Goal: Check status: Check status

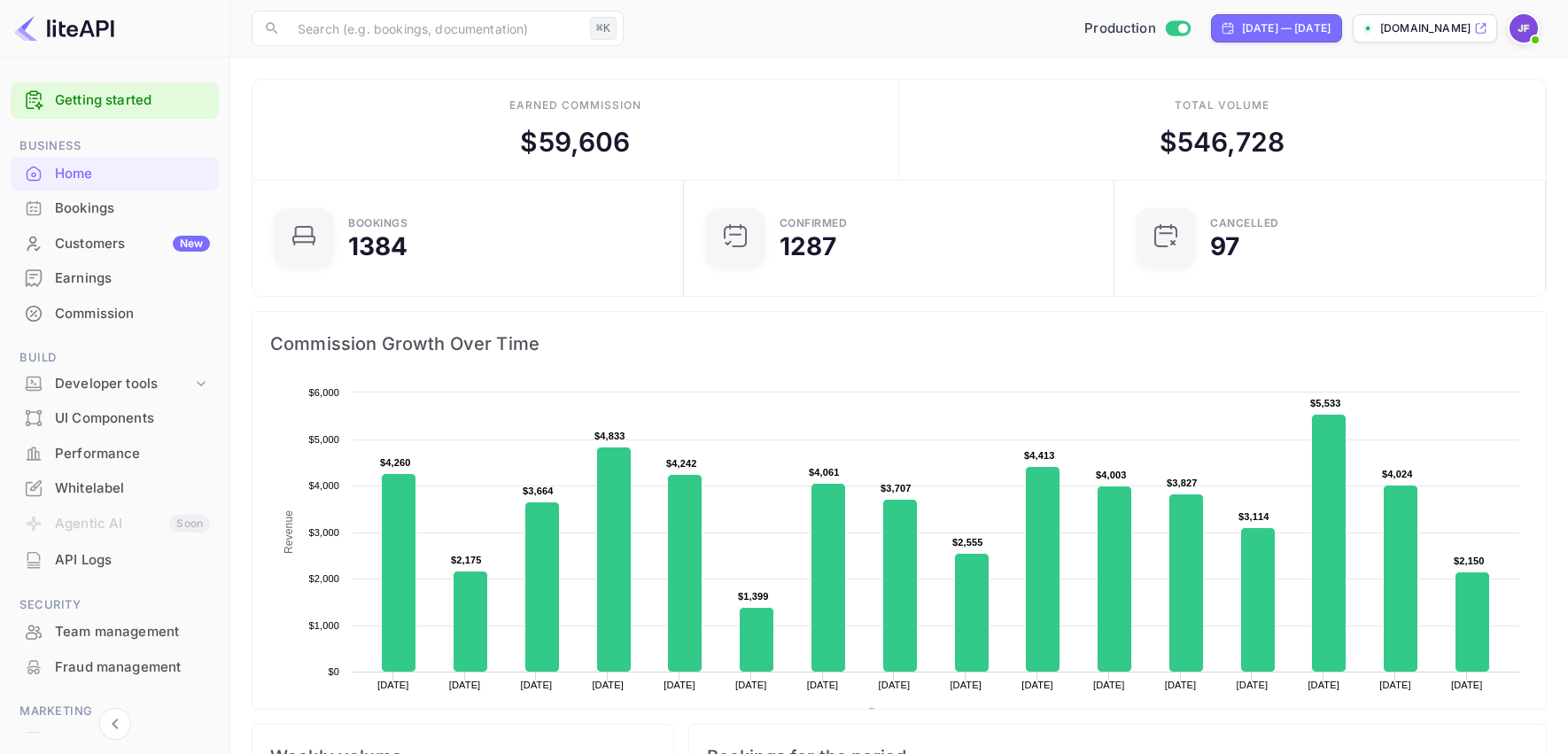
scroll to position [288, 420]
click at [100, 285] on div "Earnings" at bounding box center [132, 278] width 155 height 20
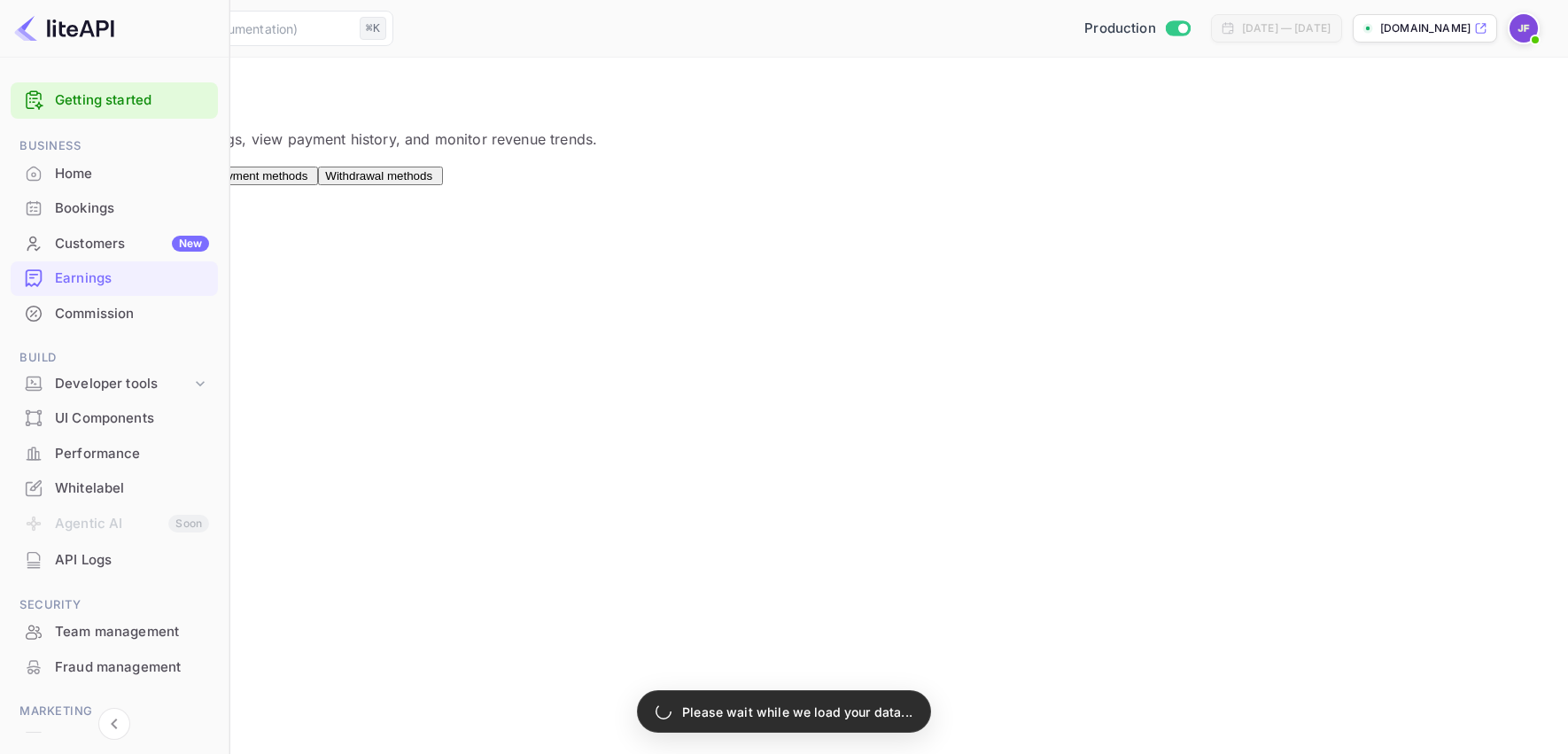
click at [195, 182] on span "Payouts" at bounding box center [173, 176] width 43 height 14
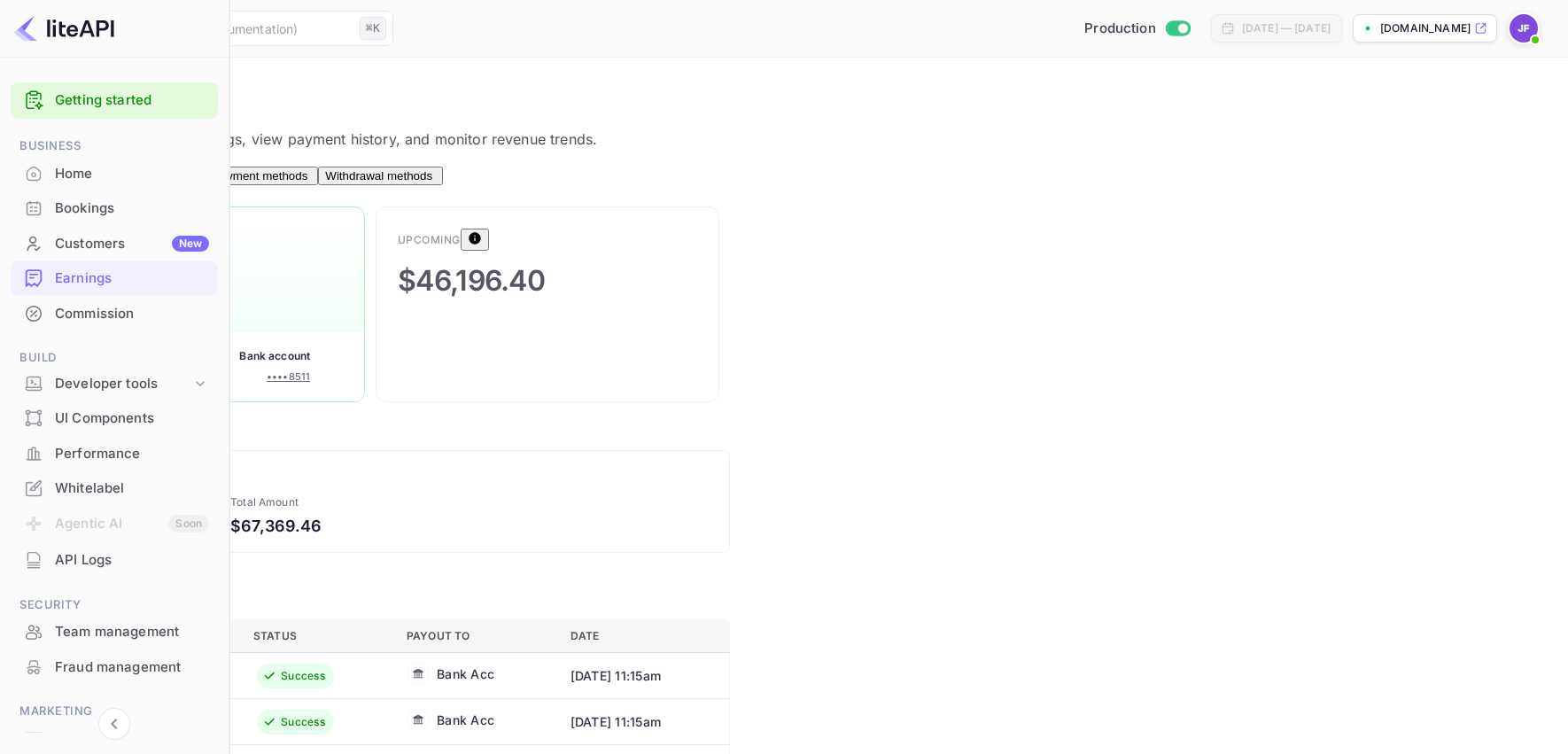
click at [122, 315] on div "Commission" at bounding box center [131, 314] width 154 height 20
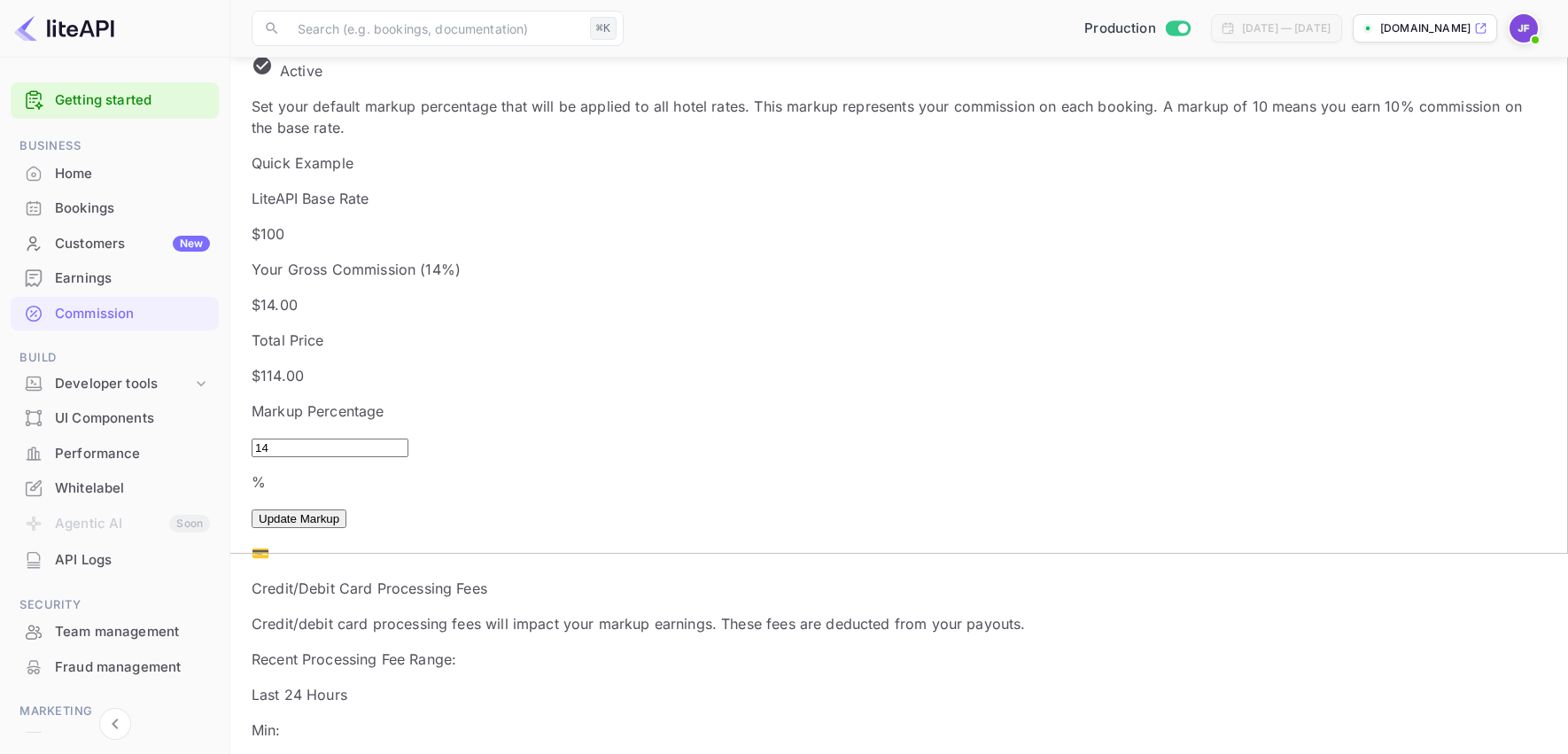
scroll to position [170, 0]
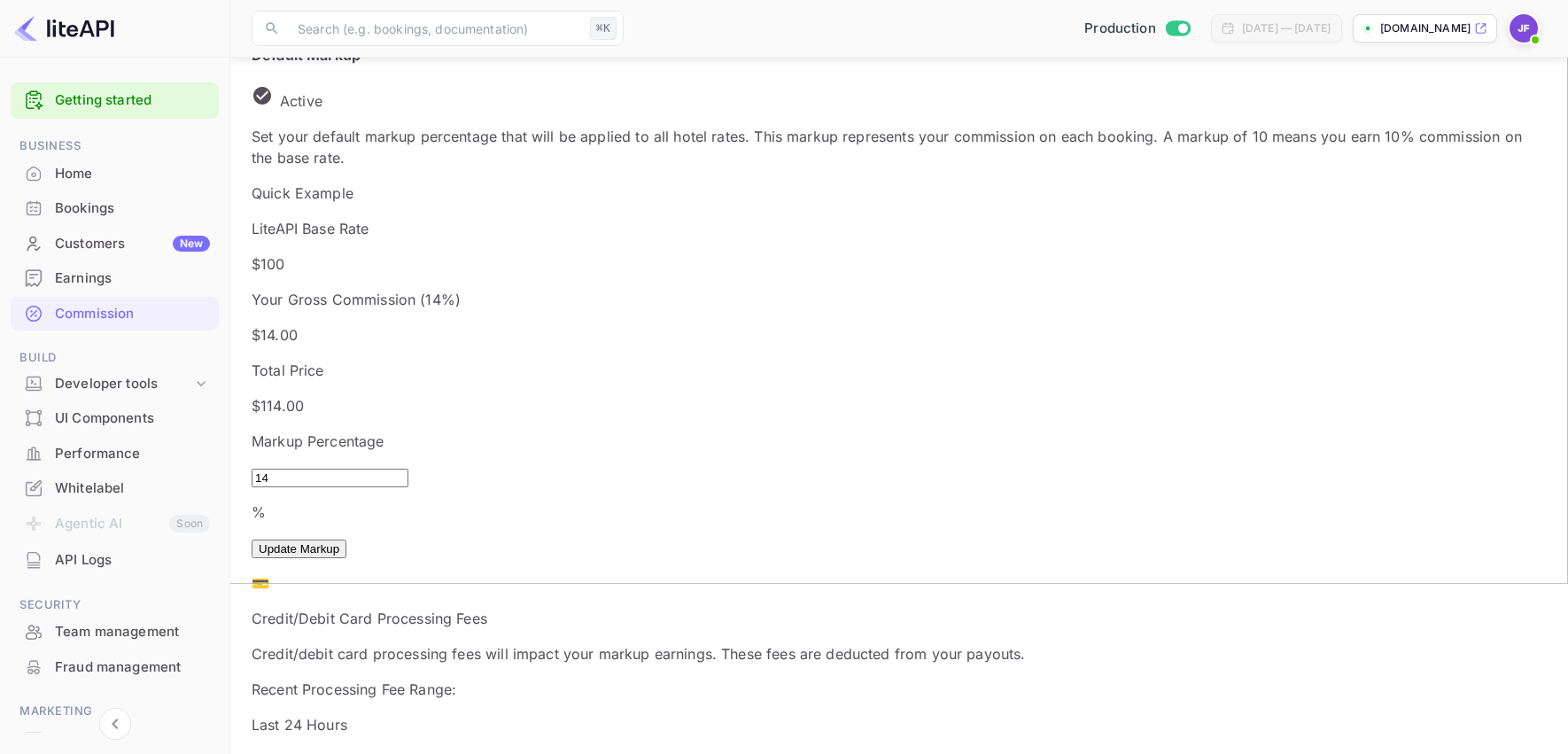
click at [80, 177] on div "Home" at bounding box center [132, 174] width 155 height 20
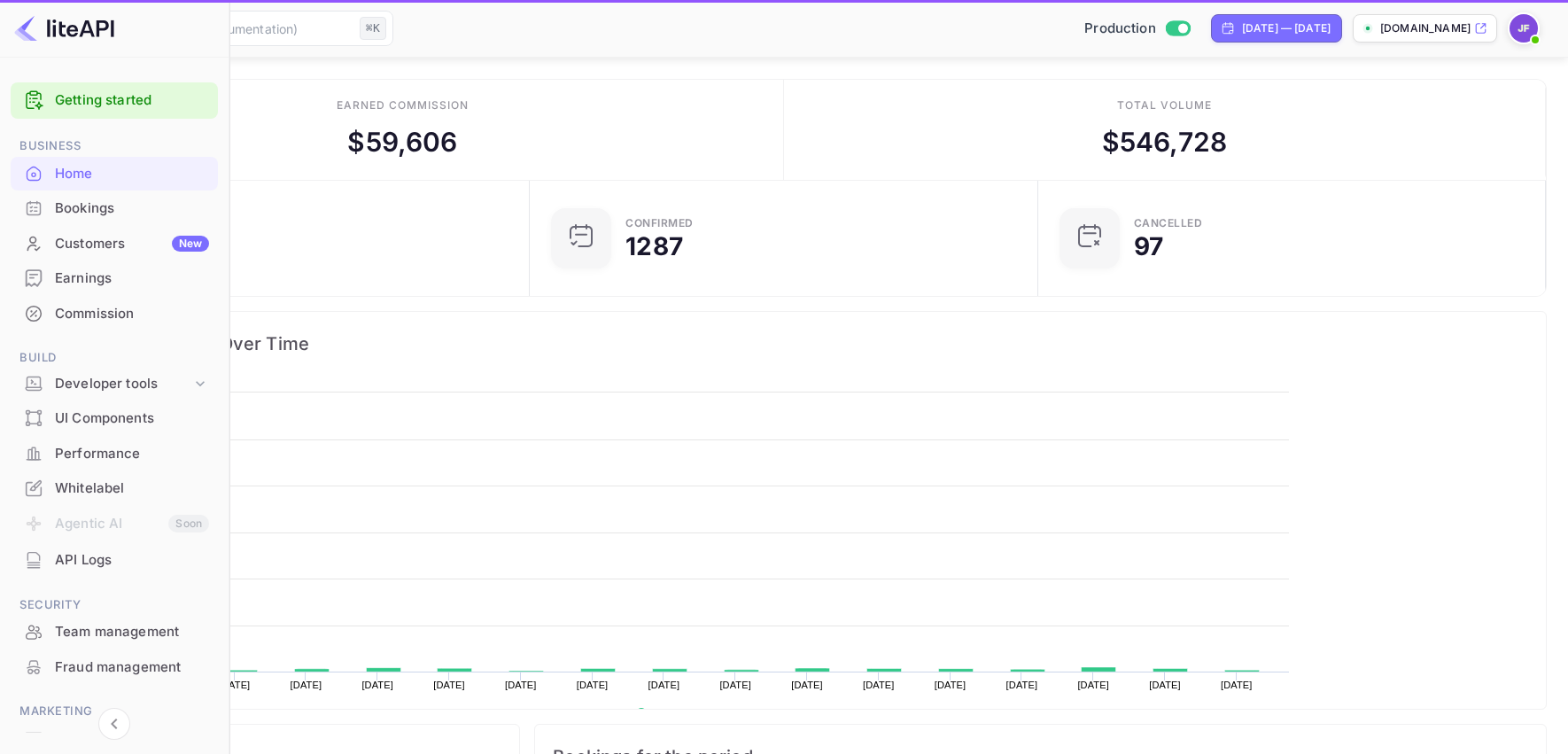
scroll to position [1, 1]
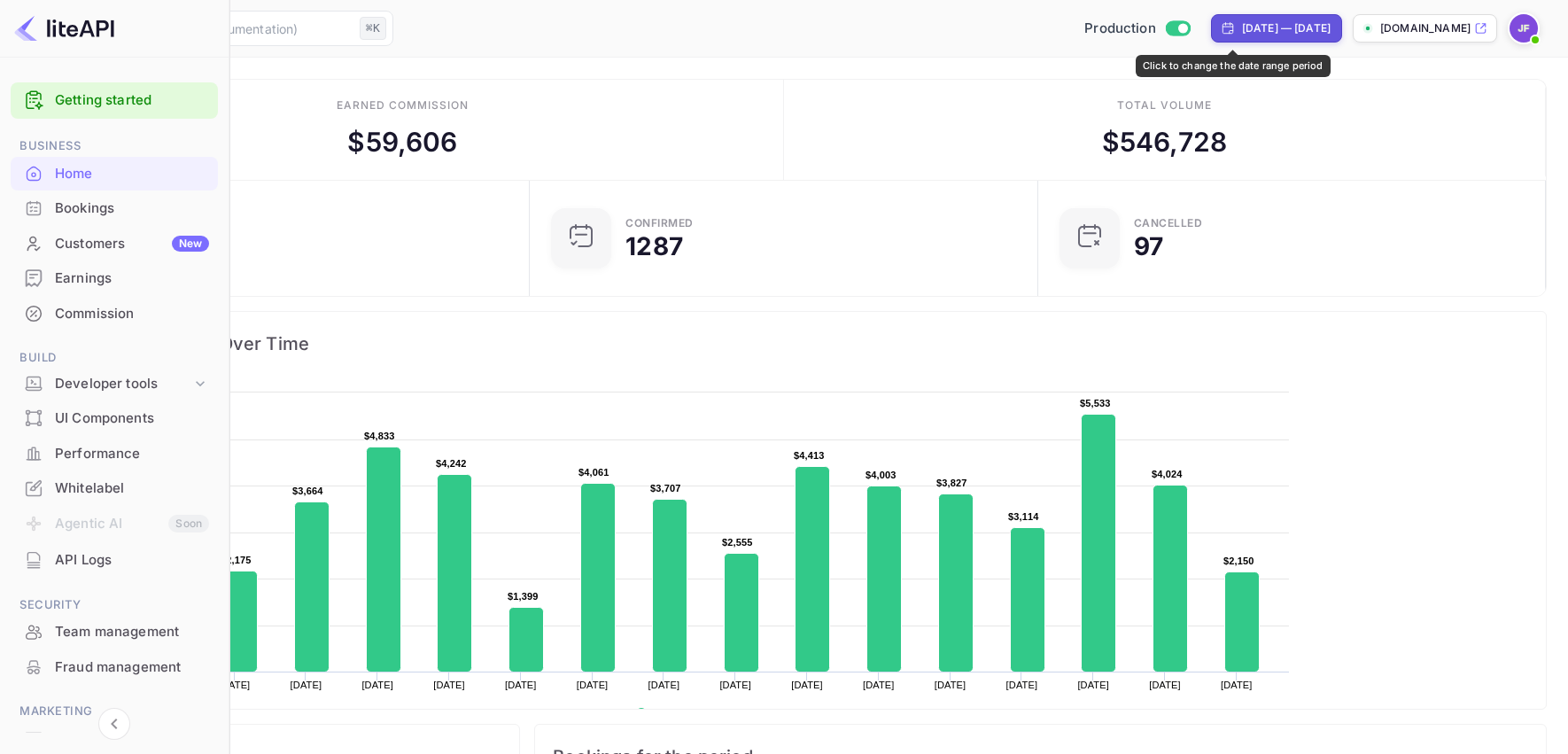
click at [1242, 29] on div "[DATE] — [DATE]" at bounding box center [1286, 27] width 88 height 15
select select "6"
select select "2025"
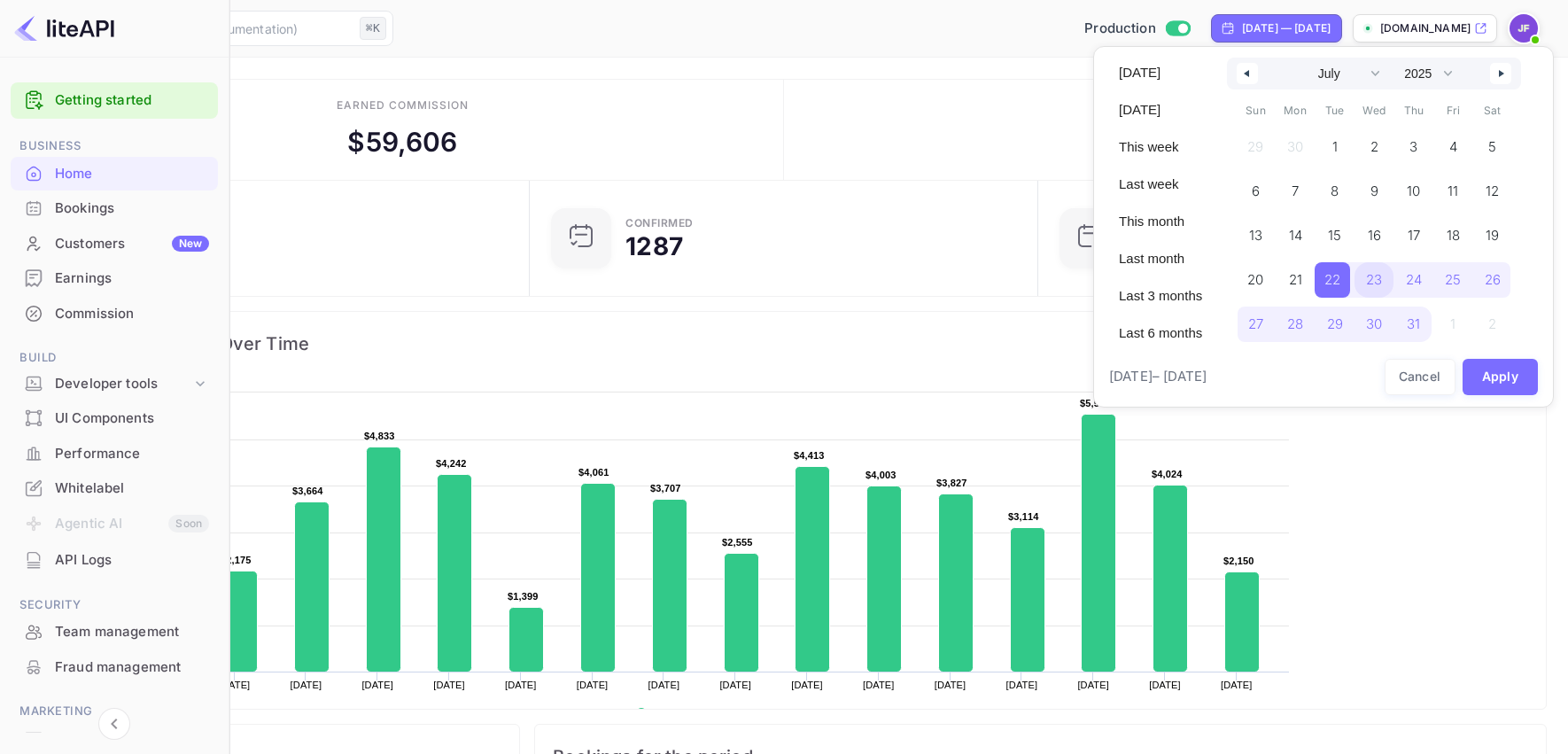
drag, startPoint x: 1373, startPoint y: 271, endPoint x: 1391, endPoint y: 278, distance: 19.3
click at [1373, 271] on span "23" at bounding box center [1374, 279] width 16 height 32
click at [1502, 71] on button "button" at bounding box center [1501, 73] width 21 height 21
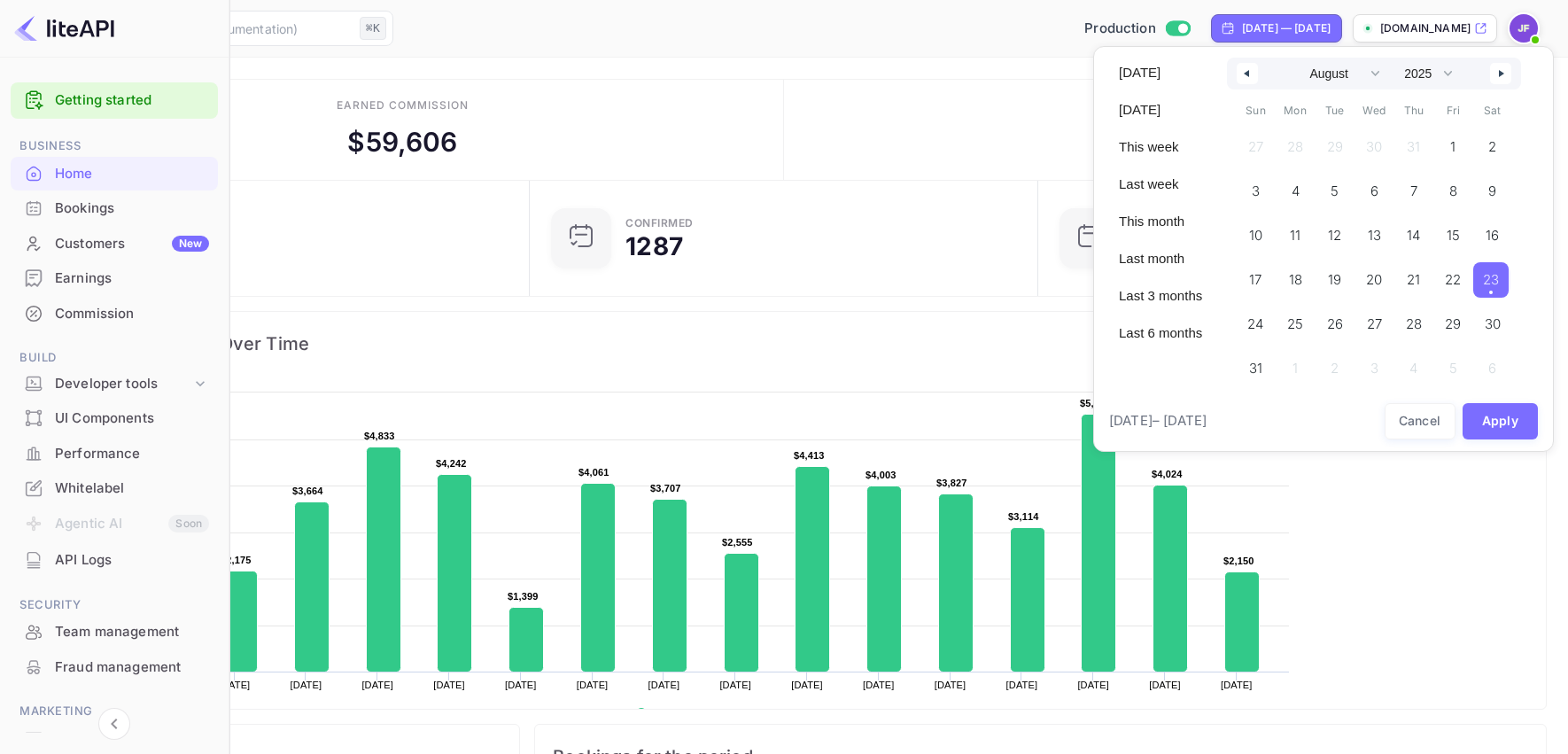
click at [1488, 282] on span "23" at bounding box center [1491, 280] width 36 height 36
select select "6"
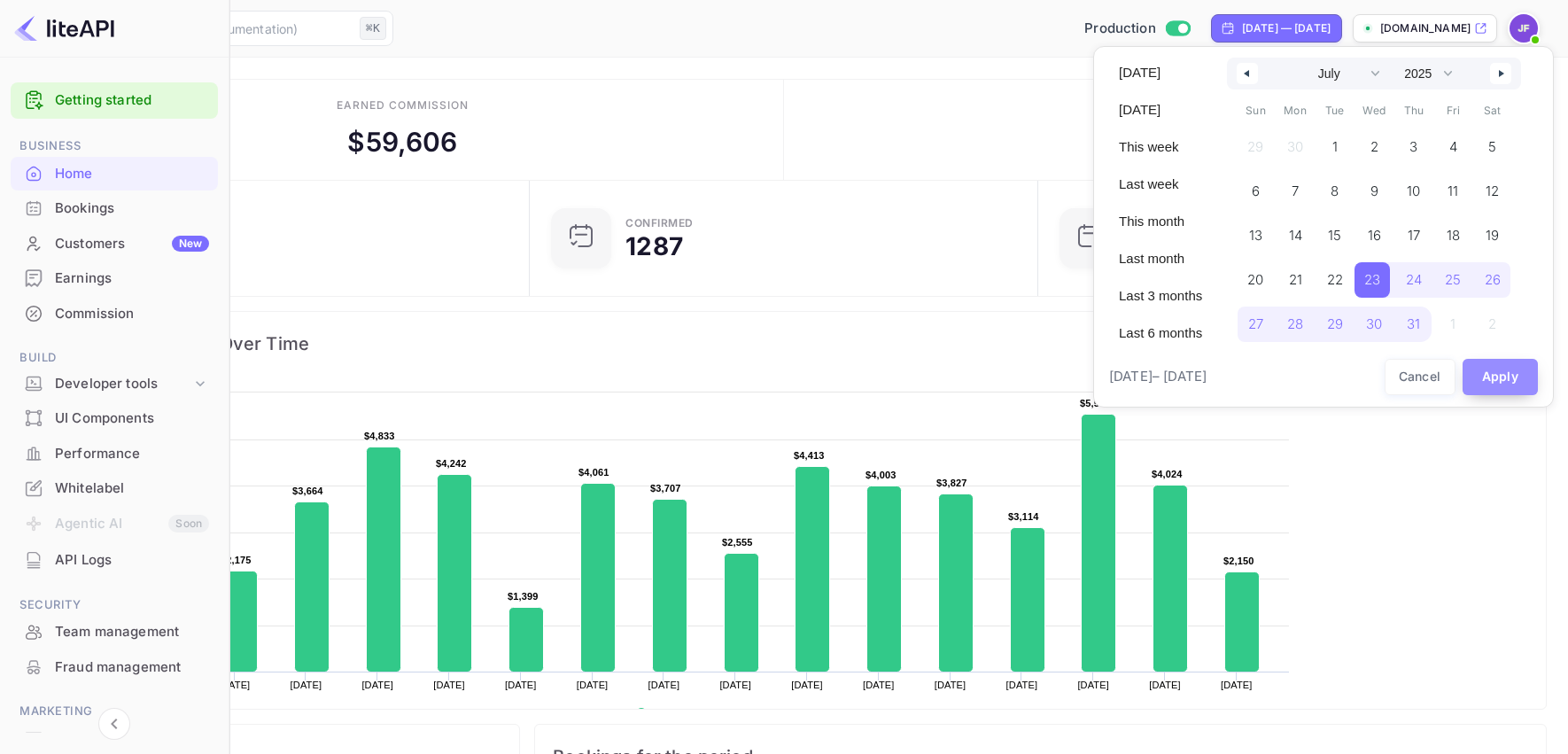
click at [1498, 380] on button "Apply" at bounding box center [1501, 377] width 77 height 36
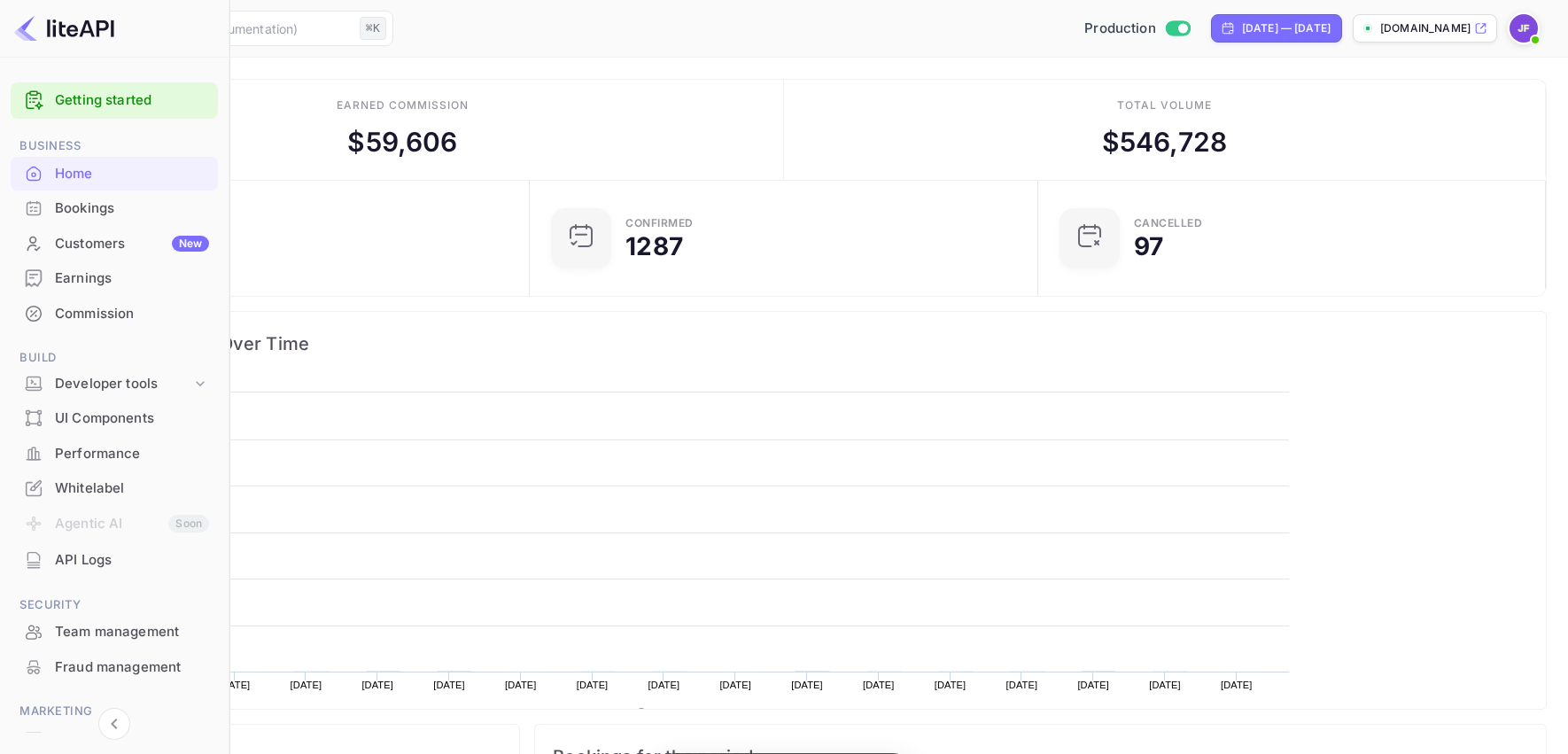
scroll to position [1, 1]
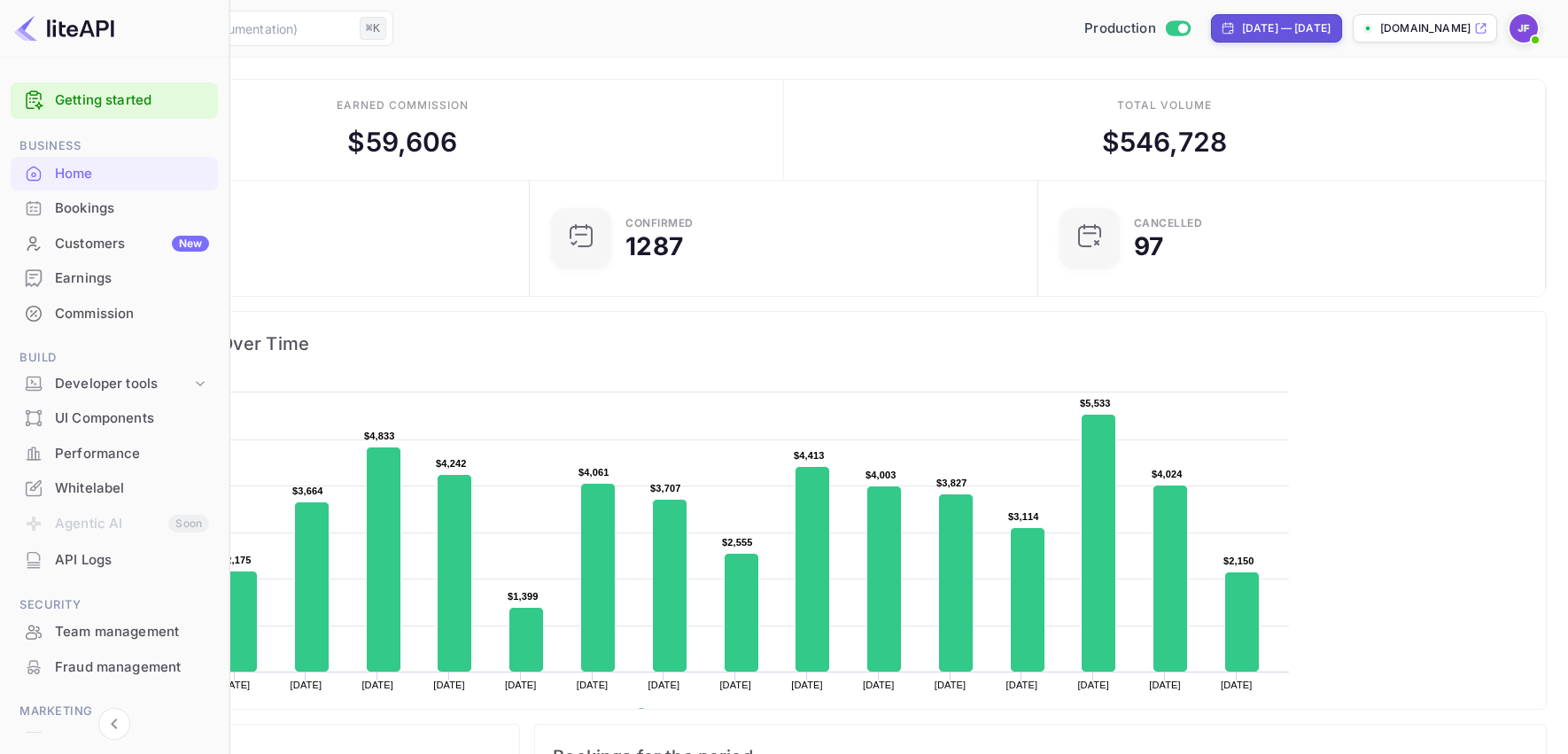
click at [1242, 26] on div "[DATE] — [DATE]" at bounding box center [1286, 27] width 88 height 15
select select "6"
select select "2025"
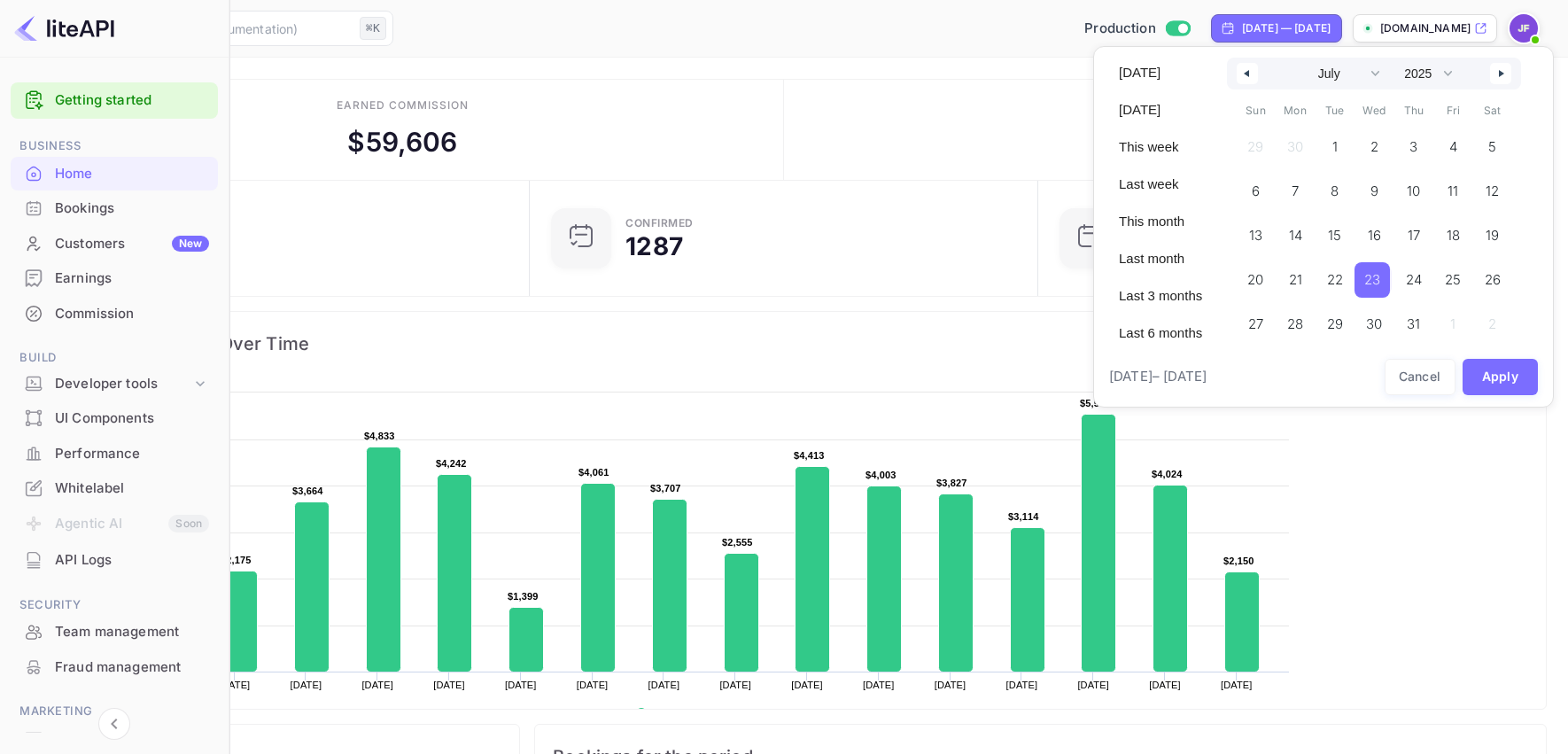
click at [1379, 278] on span "23" at bounding box center [1372, 279] width 16 height 32
drag, startPoint x: 1506, startPoint y: 75, endPoint x: 1489, endPoint y: 117, distance: 45.3
click at [1506, 75] on icon "button" at bounding box center [1504, 74] width 9 height 7
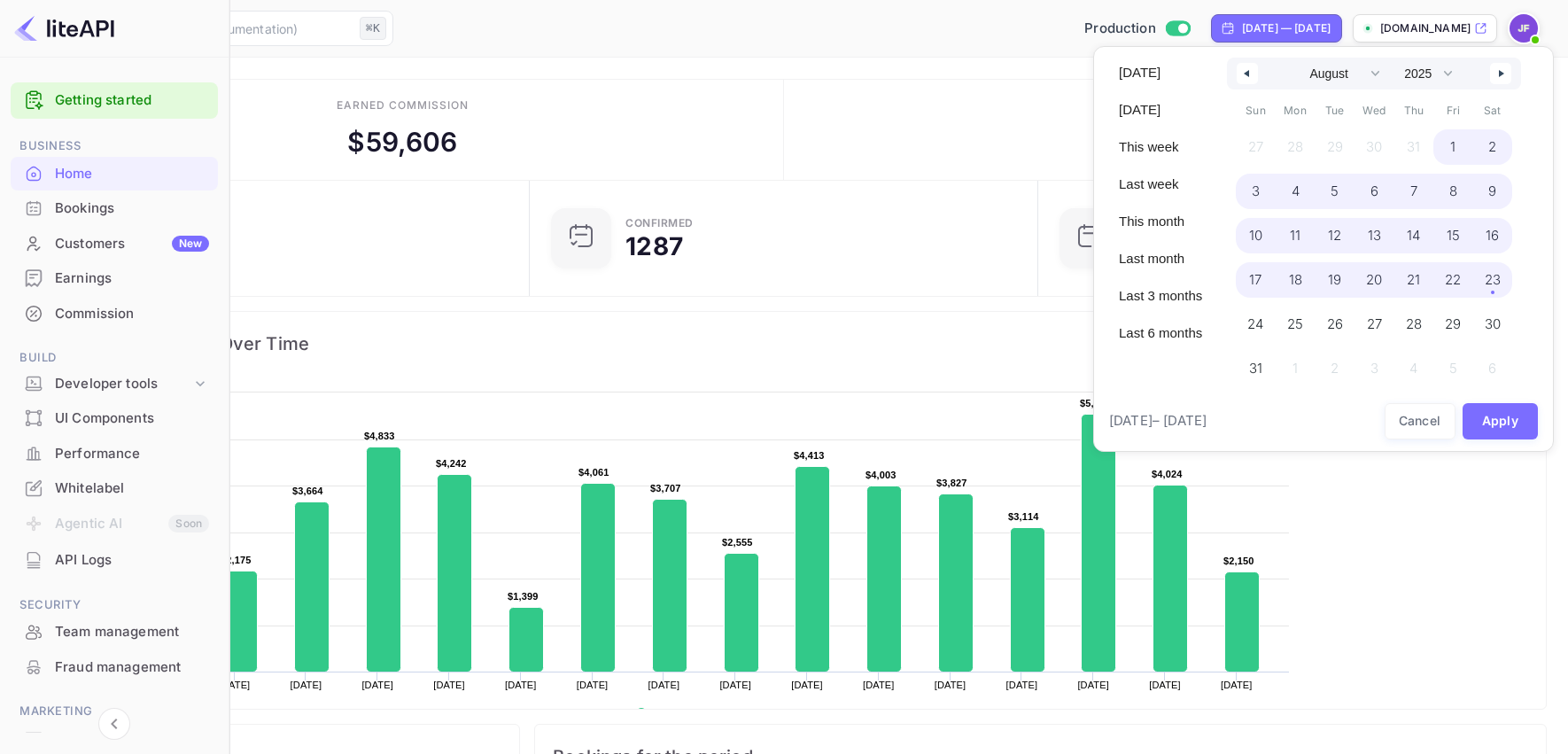
drag, startPoint x: 1502, startPoint y: 286, endPoint x: 1492, endPoint y: 408, distance: 122.4
click at [1501, 286] on span "23" at bounding box center [1492, 279] width 16 height 32
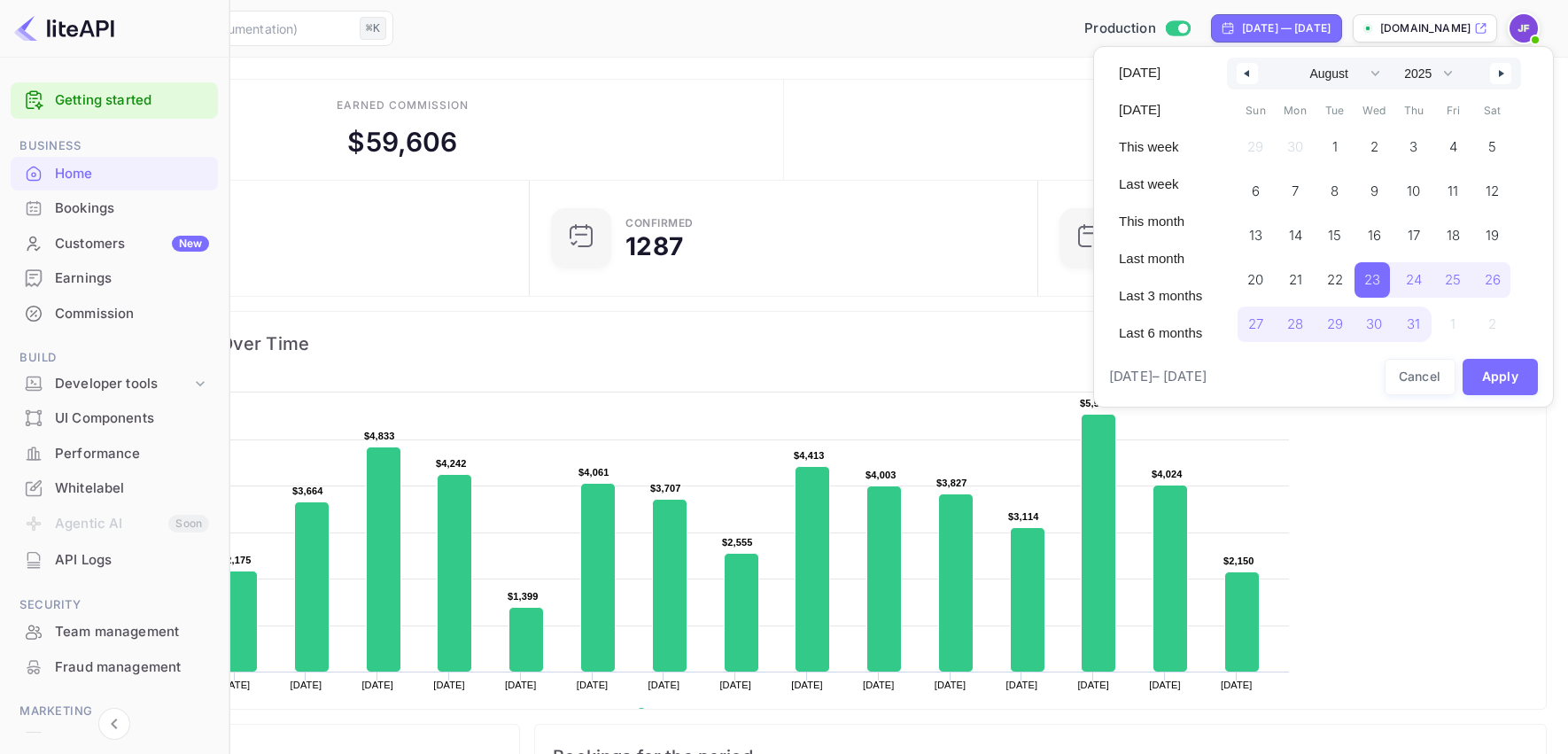
select select "6"
click at [1503, 386] on button "Apply" at bounding box center [1501, 377] width 77 height 36
